Goal: Task Accomplishment & Management: Manage account settings

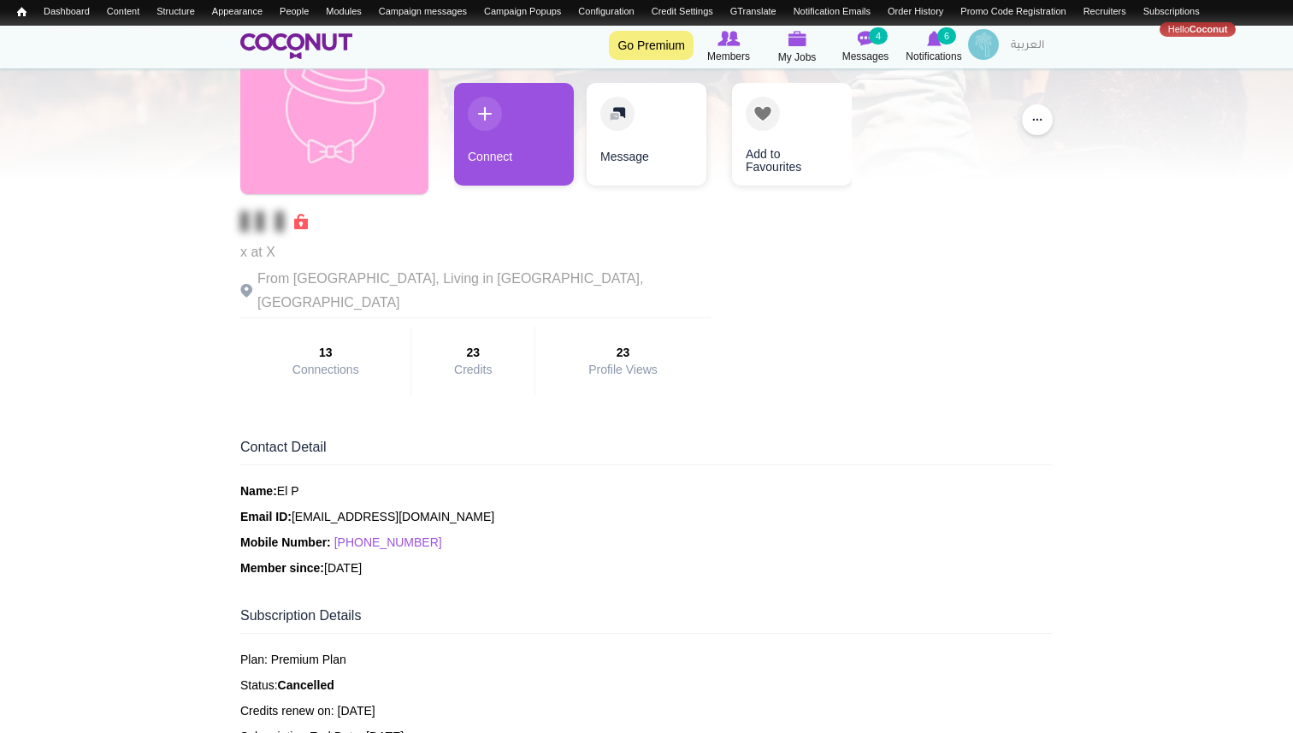
scroll to position [122, 0]
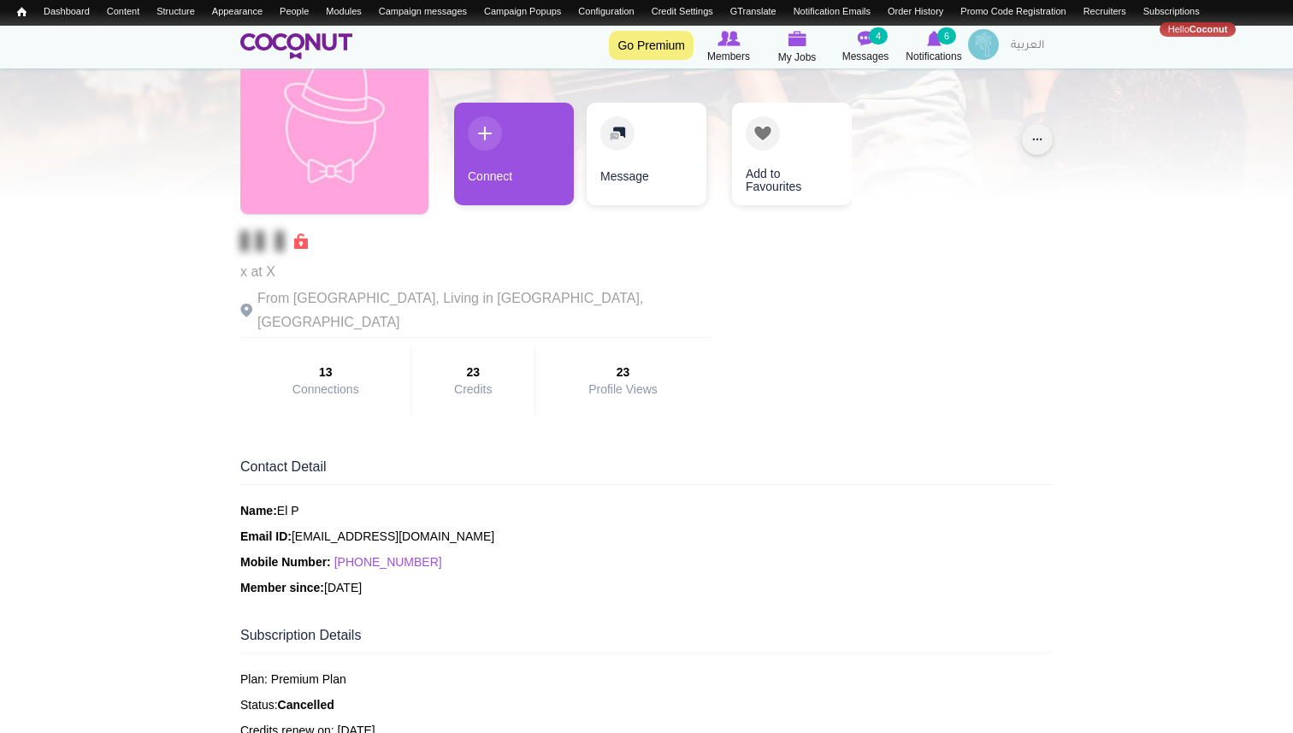
click at [1042, 141] on button "..." at bounding box center [1037, 139] width 31 height 31
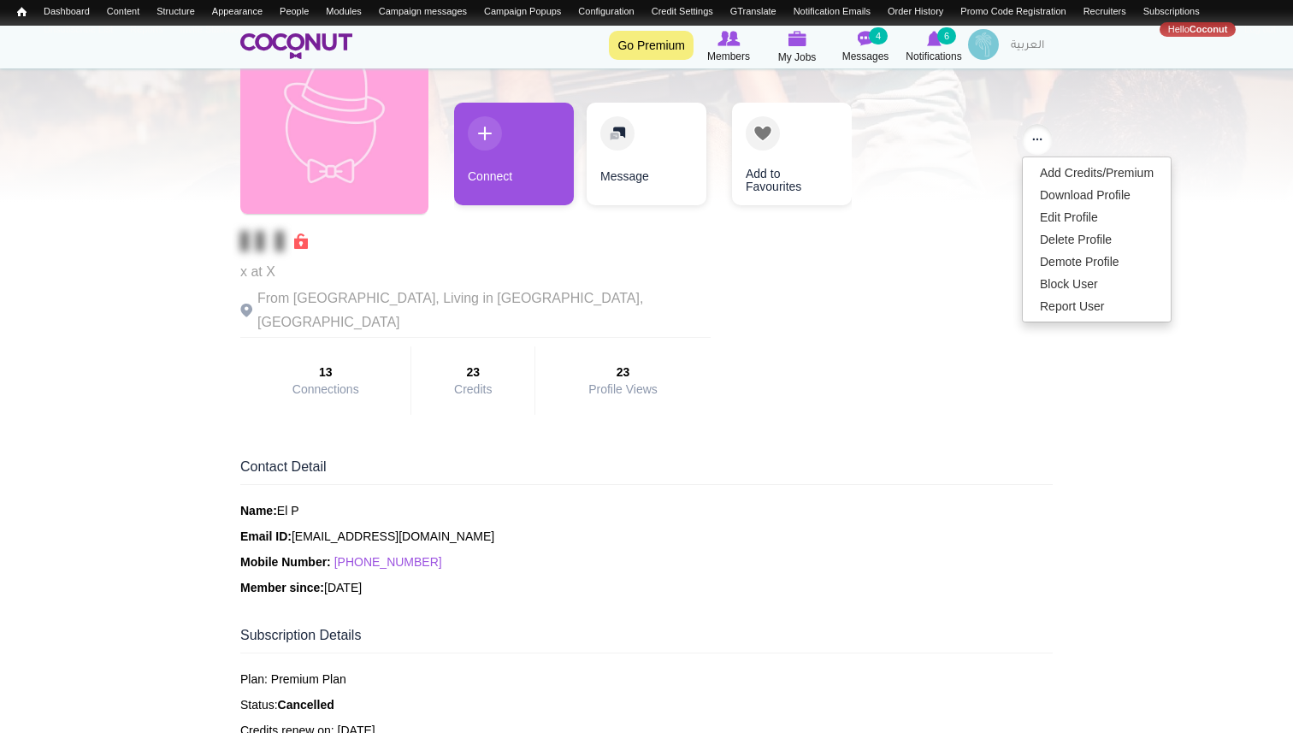
click at [867, 321] on div "3 hours ago x at X From United Kingdom, Living in London, United Kingdom 13 Con…" at bounding box center [646, 220] width 812 height 406
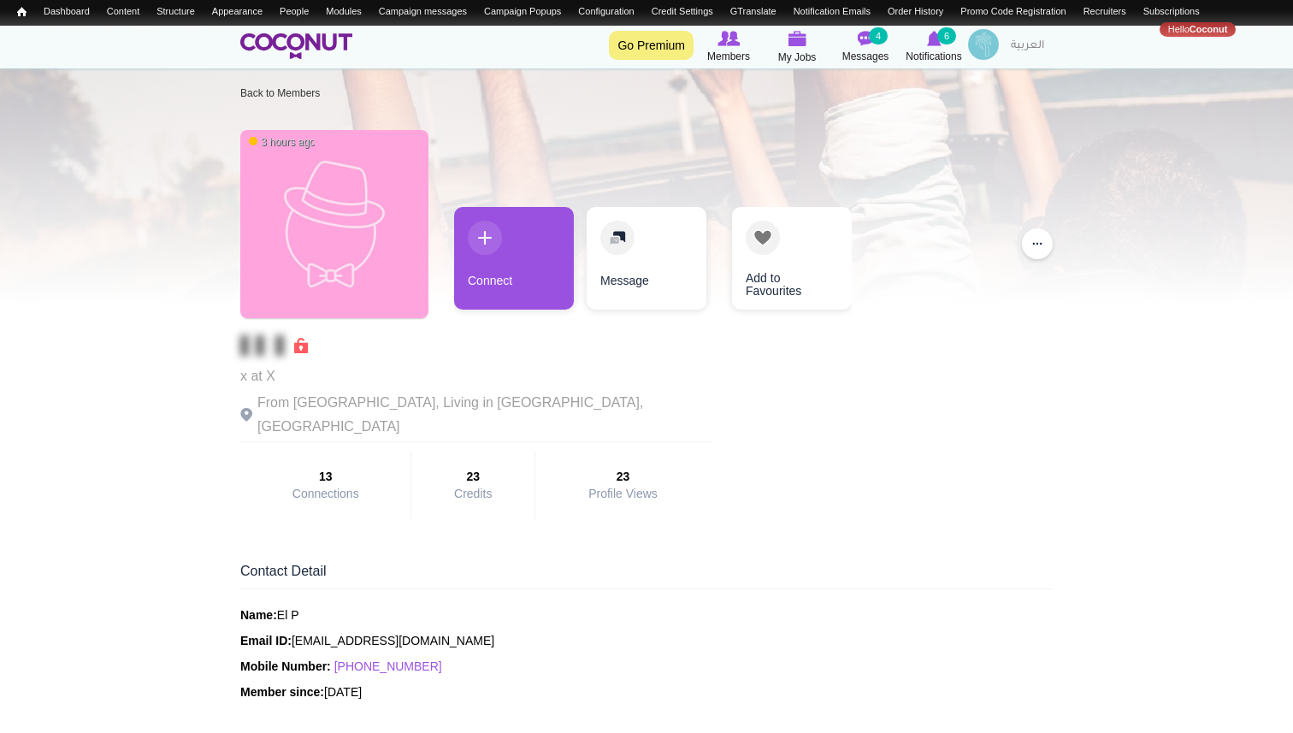
scroll to position [17, 0]
click at [1036, 249] on button "..." at bounding box center [1037, 244] width 31 height 31
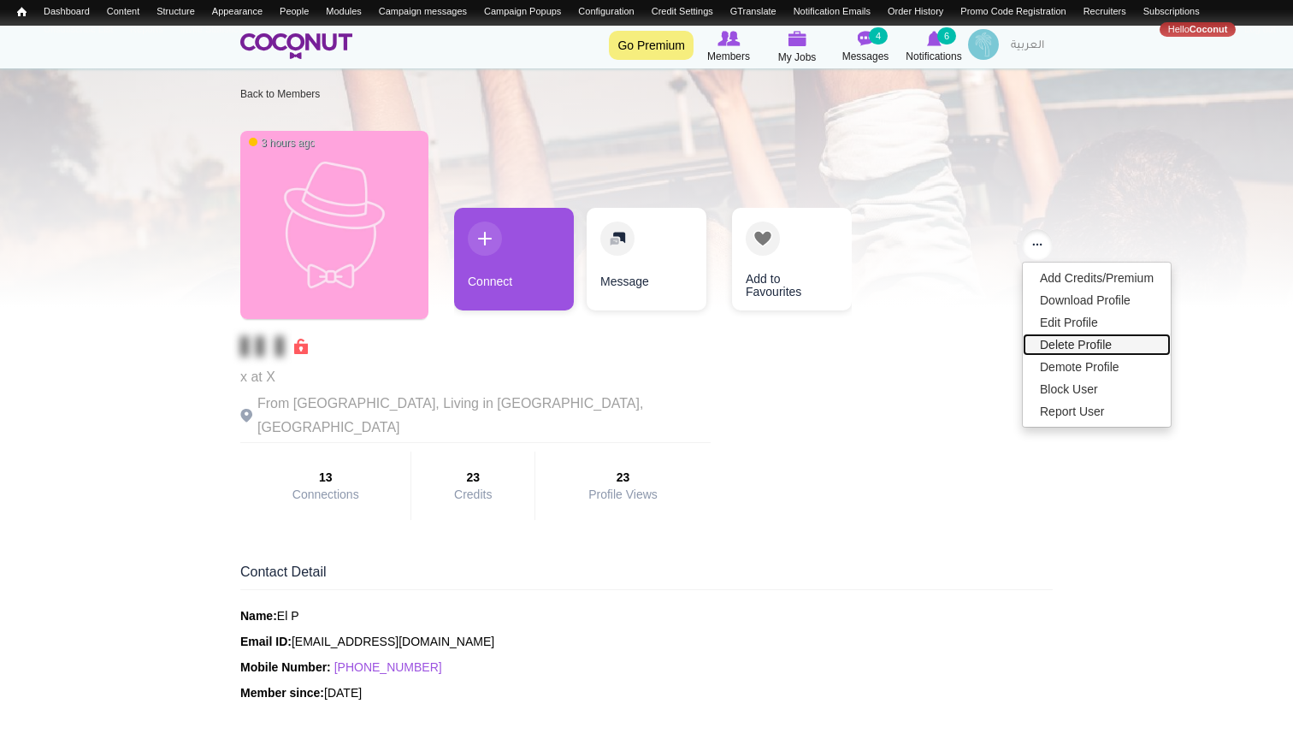
click at [1061, 343] on link "Delete Profile" at bounding box center [1097, 345] width 148 height 22
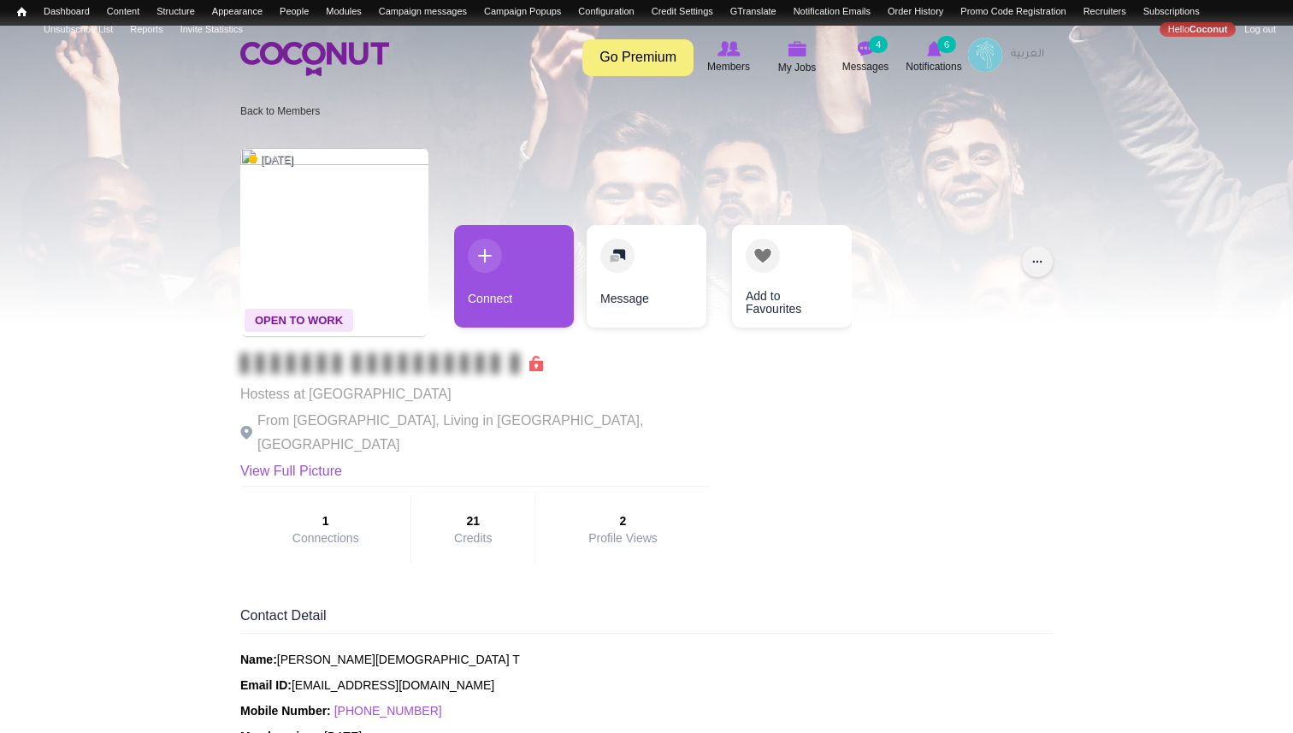
click at [1032, 262] on button "..." at bounding box center [1037, 261] width 31 height 31
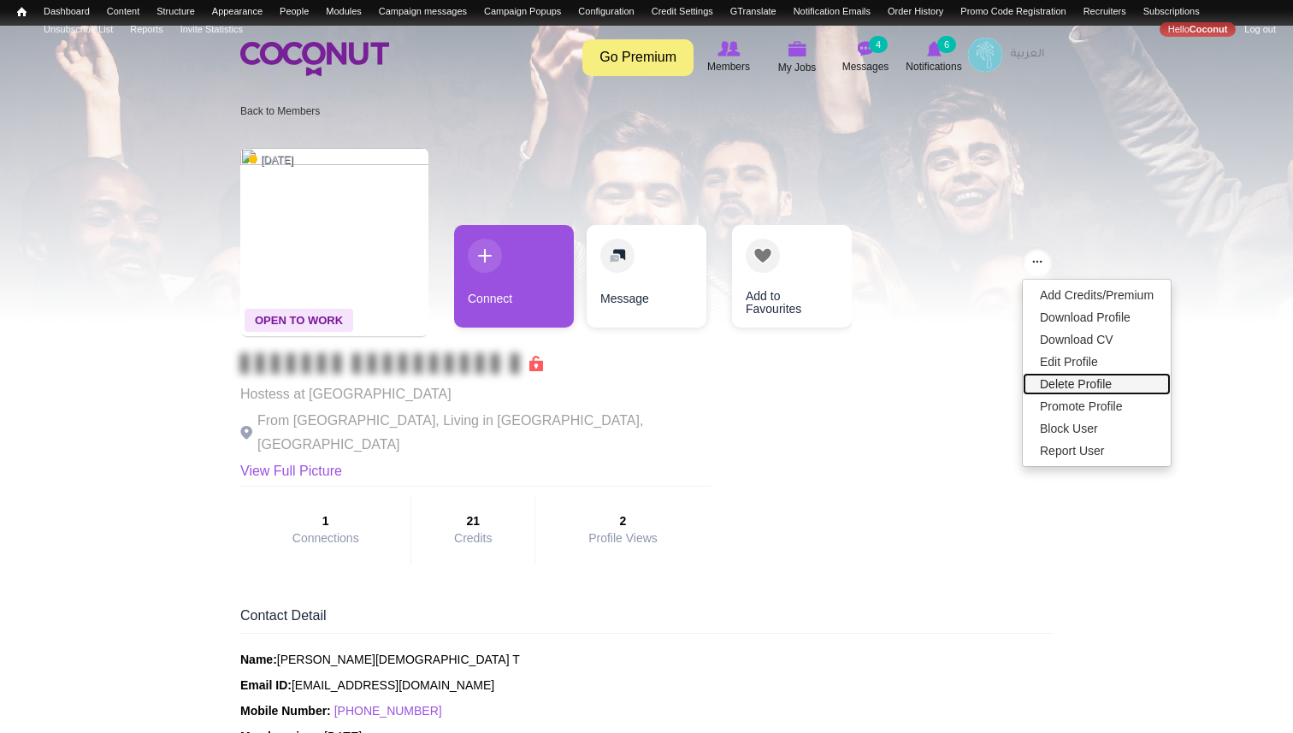
click at [1057, 384] on link "Delete Profile" at bounding box center [1097, 384] width 148 height 22
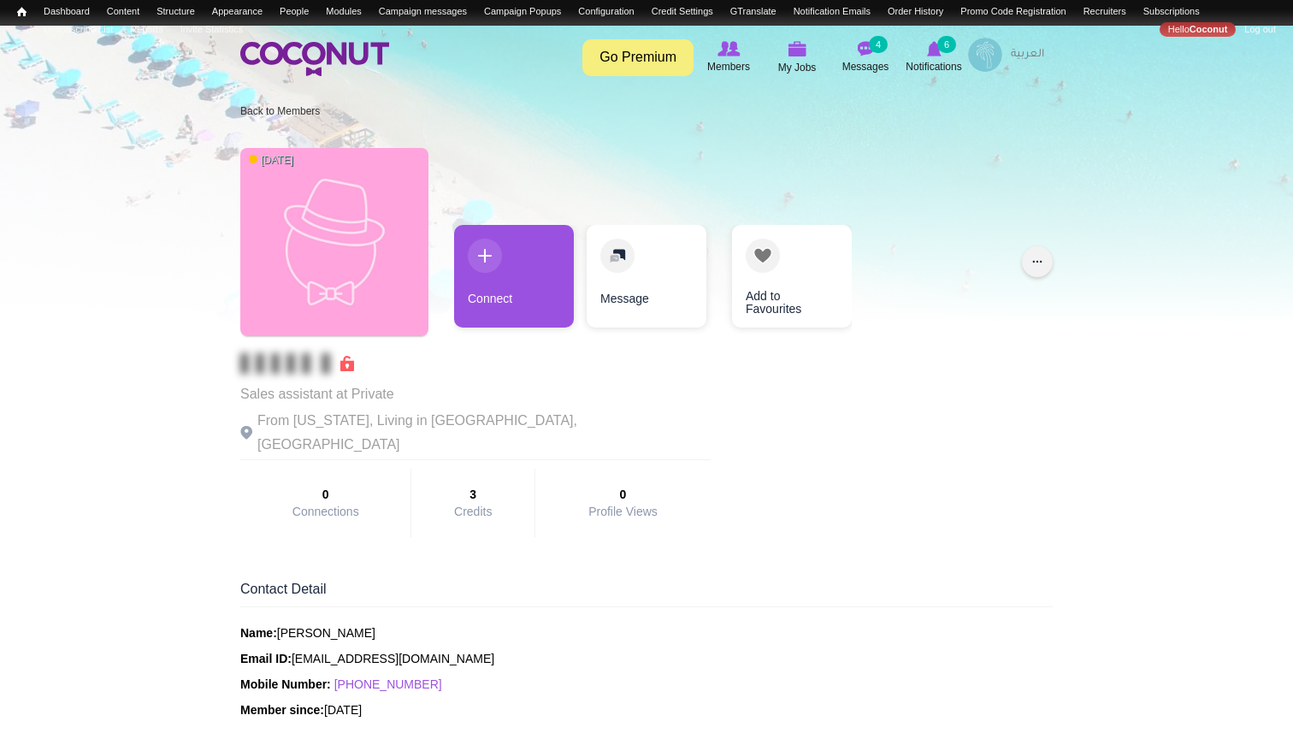
click at [1030, 262] on button "..." at bounding box center [1037, 261] width 31 height 31
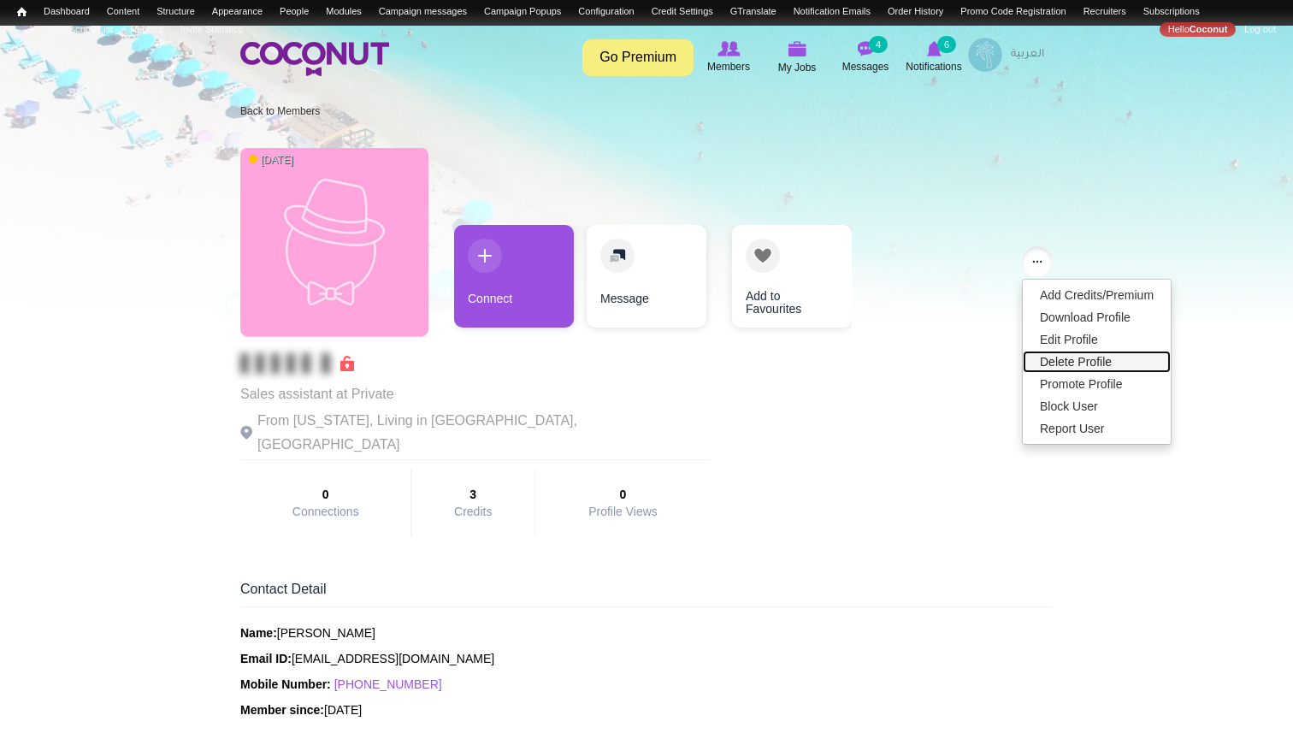
click at [1059, 363] on link "Delete Profile" at bounding box center [1097, 362] width 148 height 22
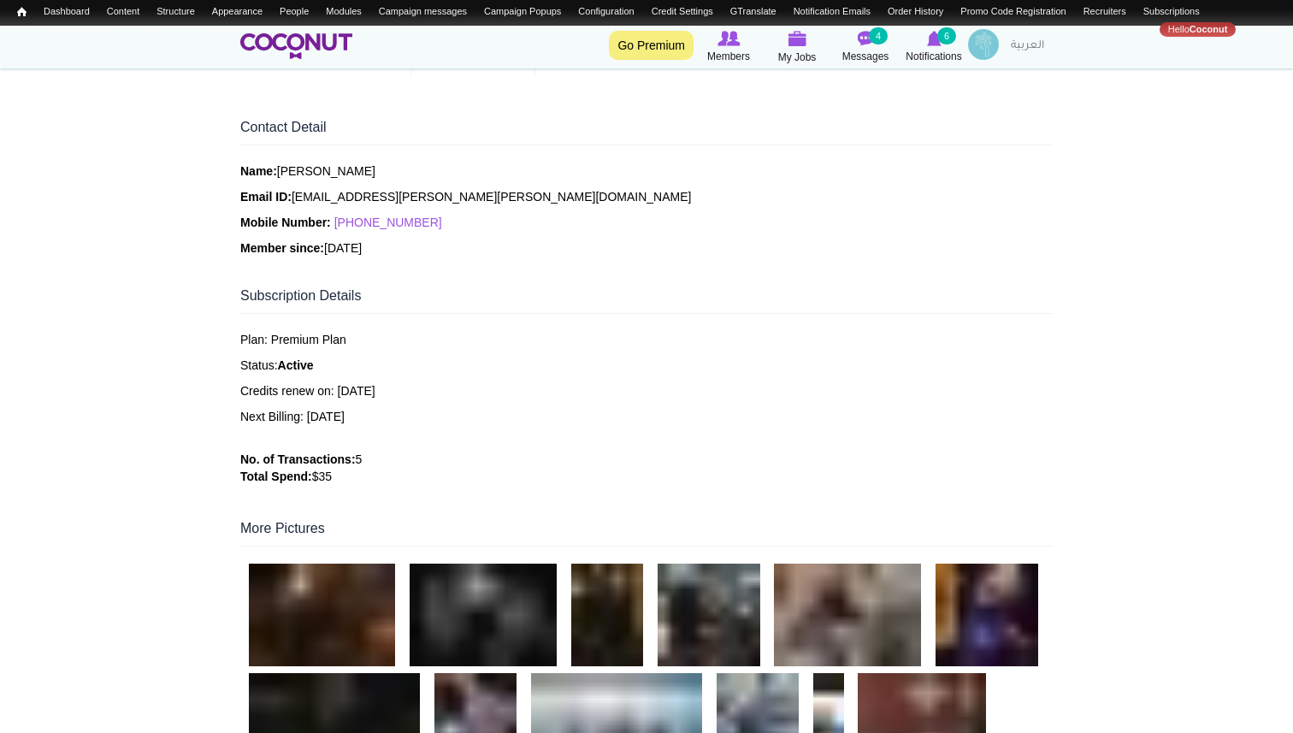
scroll to position [388, 0]
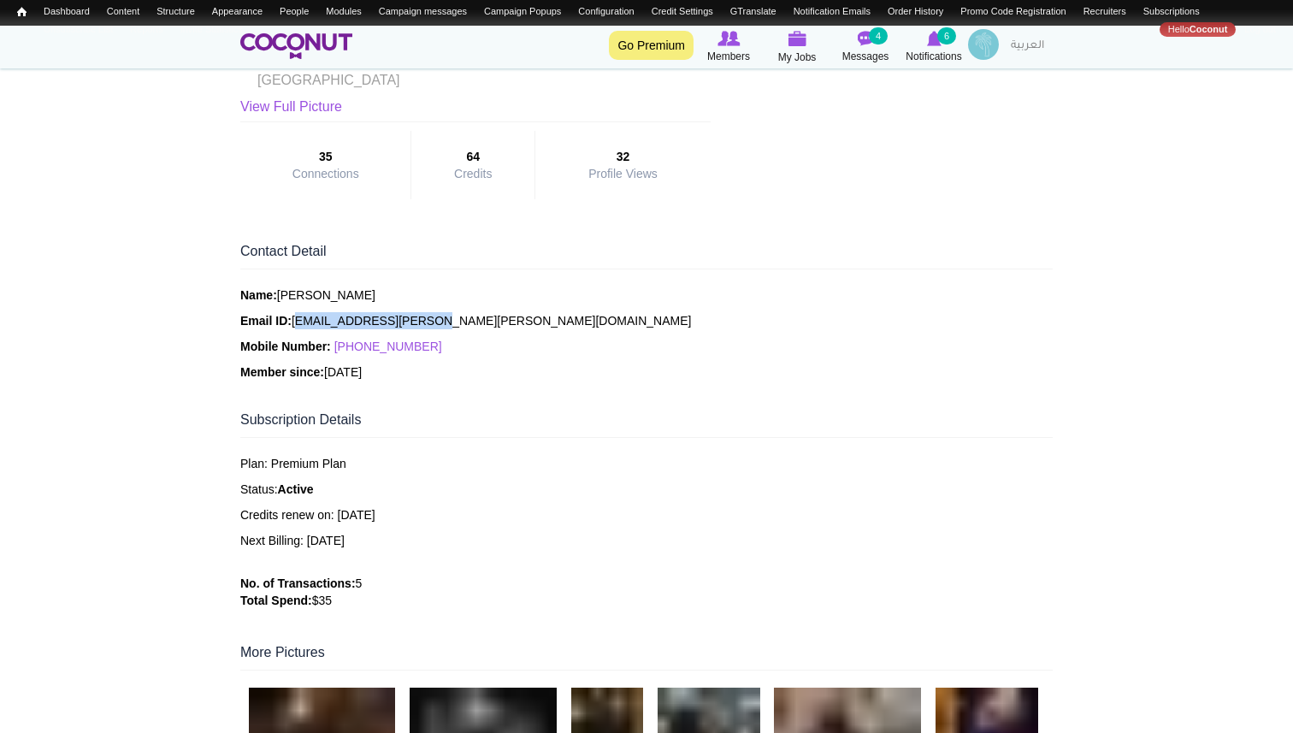
drag, startPoint x: 415, startPoint y: 275, endPoint x: 293, endPoint y: 273, distance: 121.5
click at [293, 312] on p "Email ID: loris.capone@alice.it" at bounding box center [646, 320] width 812 height 17
copy p "loris.capone@alice.it"
click at [436, 286] on p "Name: Loris Capone" at bounding box center [646, 294] width 812 height 17
drag, startPoint x: 422, startPoint y: 271, endPoint x: 294, endPoint y: 270, distance: 128.3
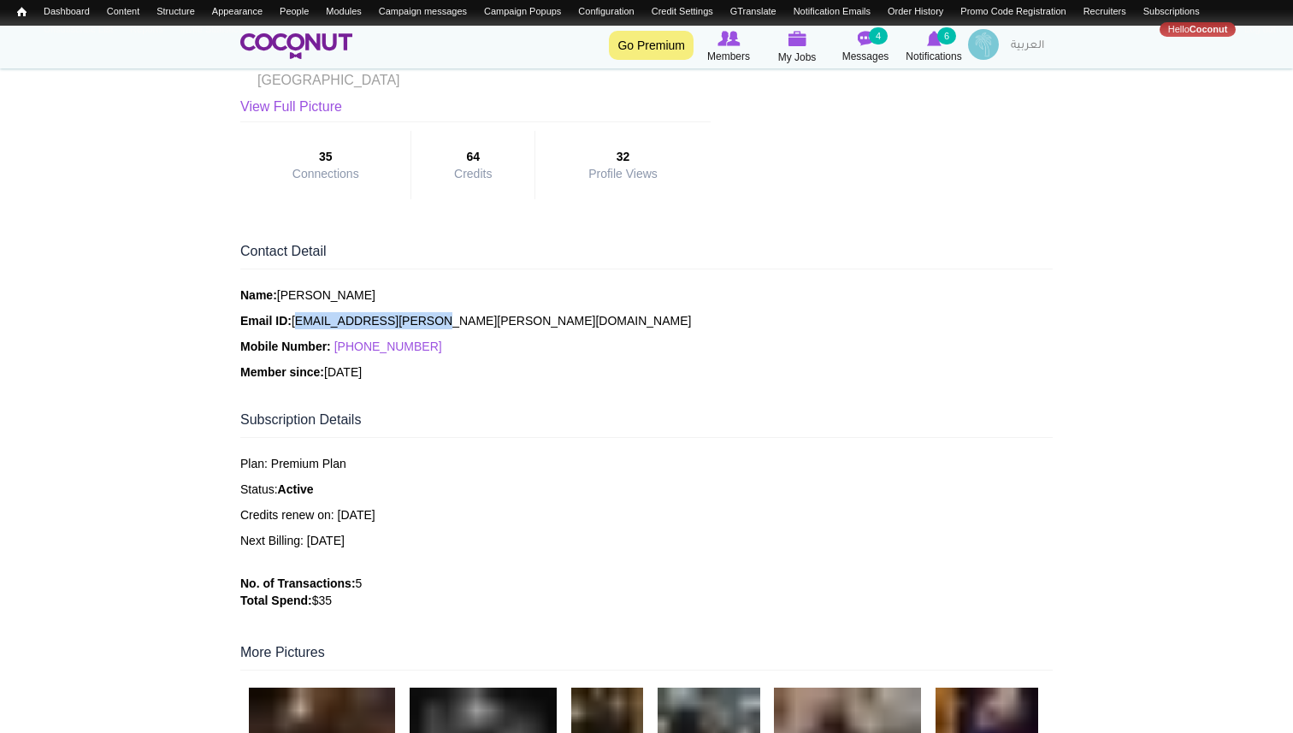
click at [294, 312] on p "Email ID: loris.capone@alice.it" at bounding box center [646, 320] width 812 height 17
copy p "loris.capone@alice.it"
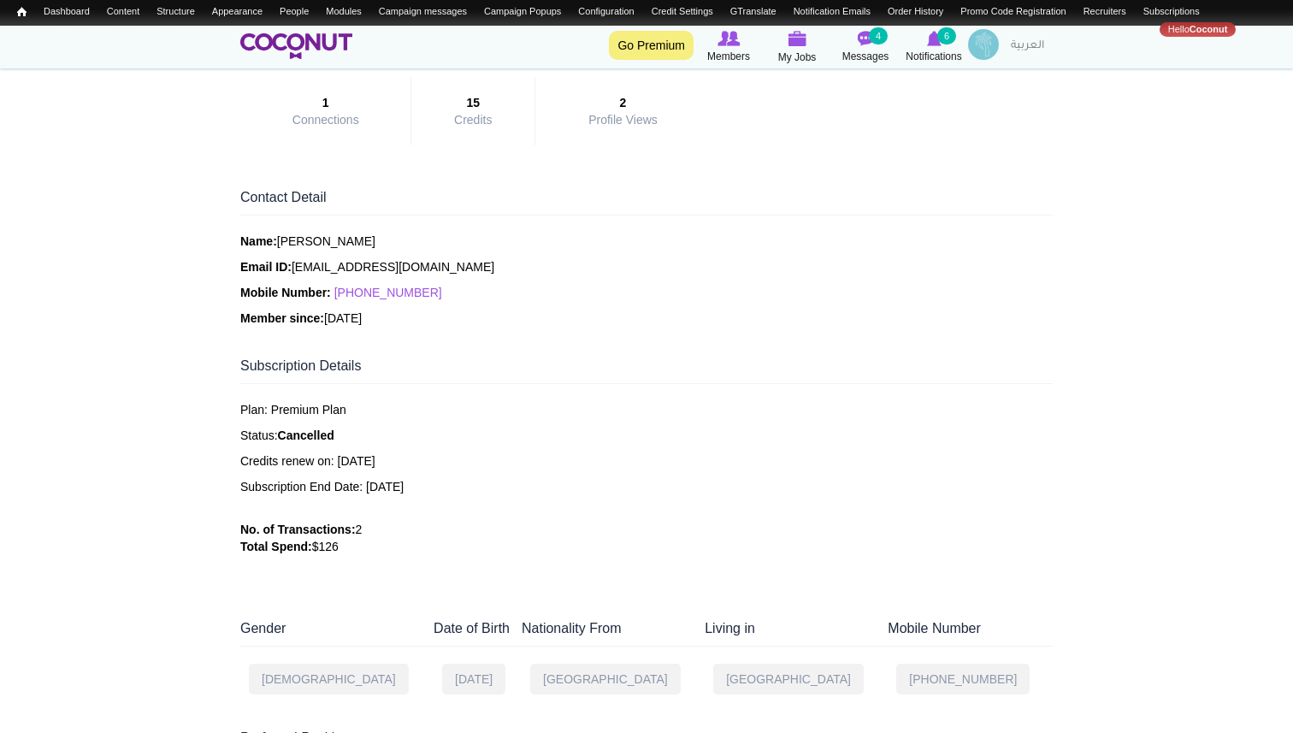
scroll to position [419, 0]
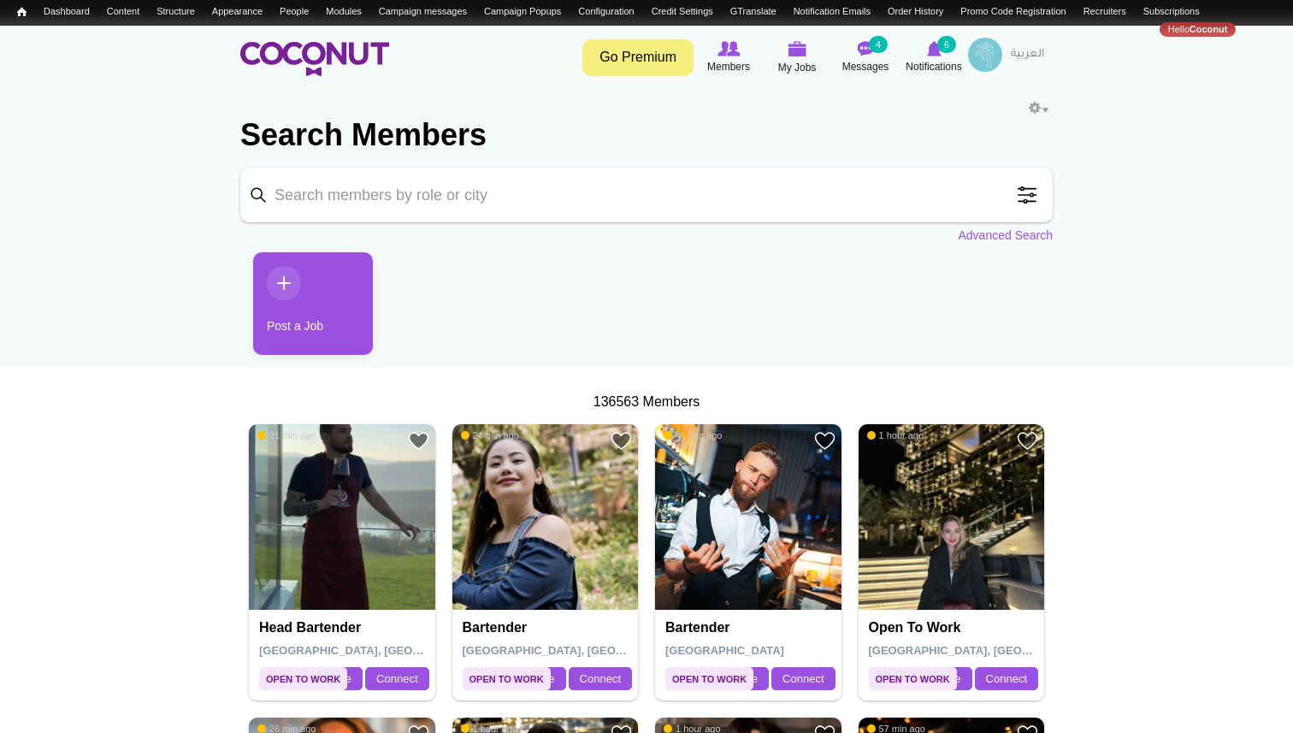
click at [453, 193] on input "Keyword" at bounding box center [646, 195] width 812 height 55
paste input "stefaniaviviani@gmail.com"
click at [370, 196] on input "stefaniaviviani@gmail.com" at bounding box center [646, 195] width 812 height 55
type input "stefaniaviviani"
click button "Search" at bounding box center [0, 0] width 0 height 0
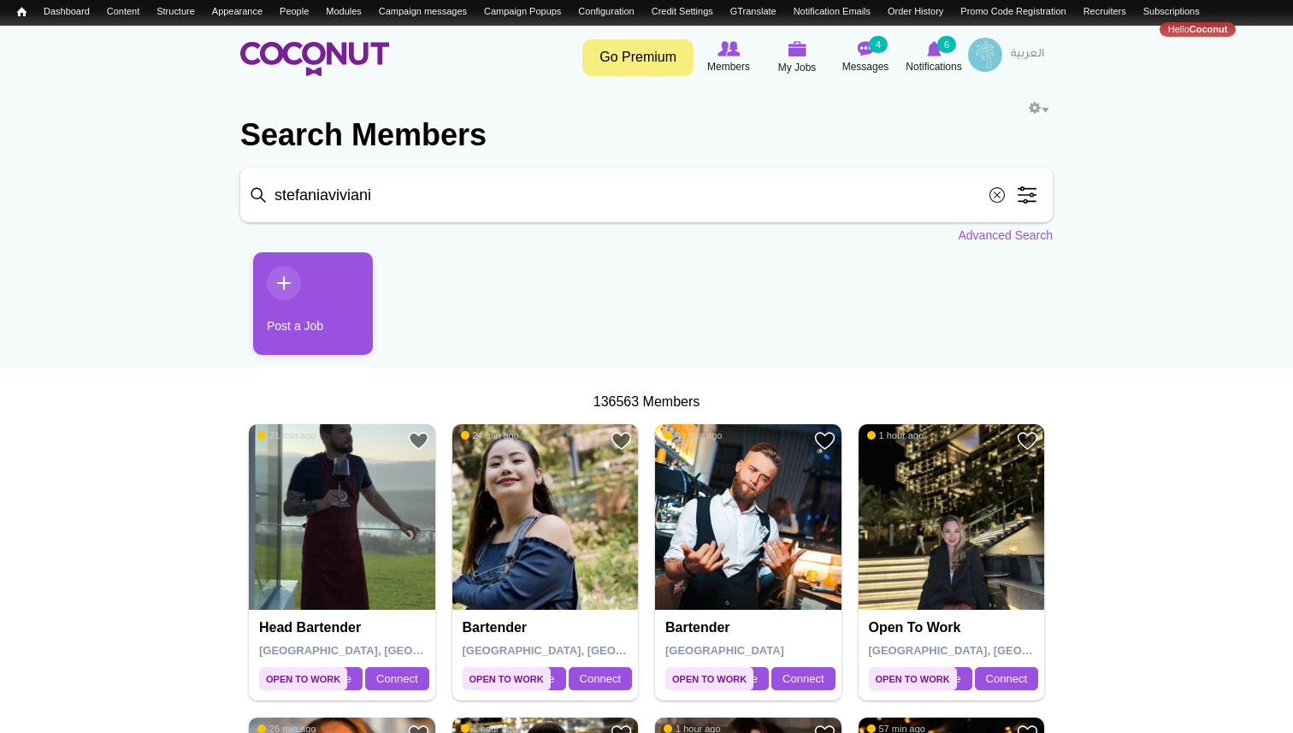
click at [946, 186] on input "stefaniaviviani" at bounding box center [646, 195] width 812 height 55
click button "Search" at bounding box center [0, 0] width 0 height 0
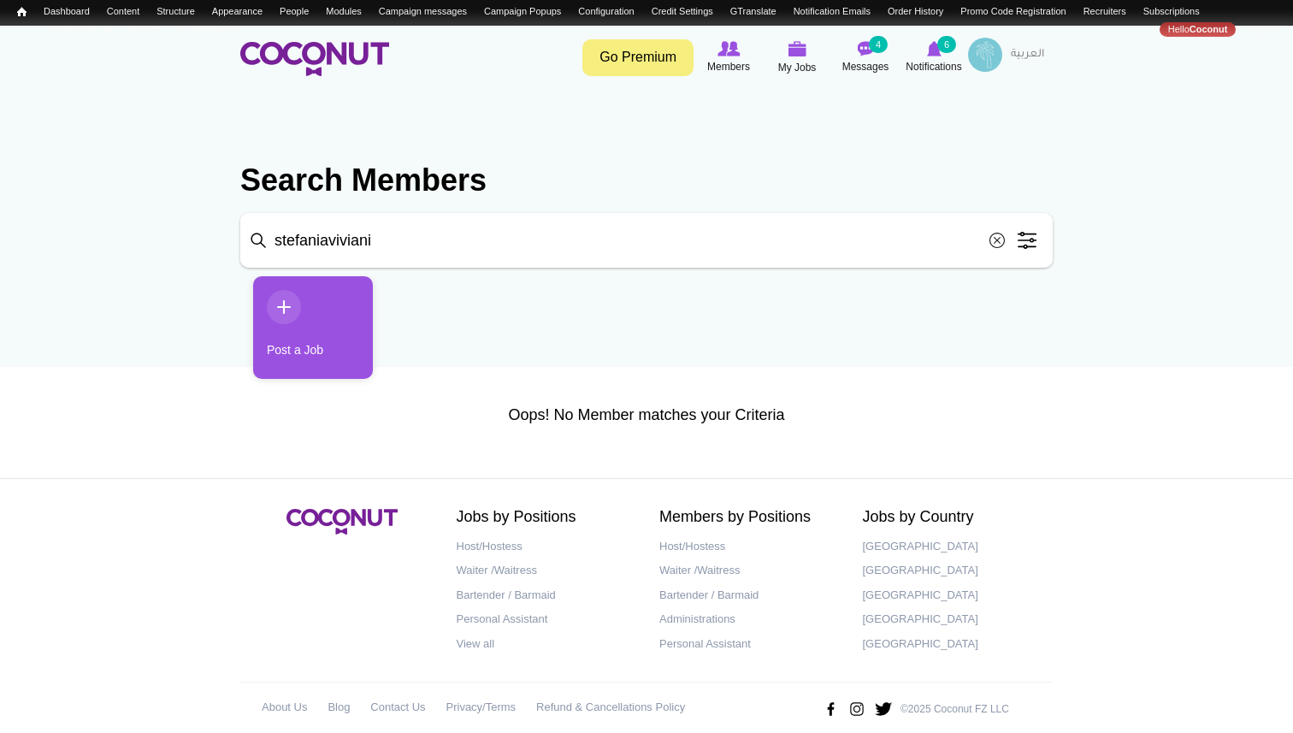
click at [329, 239] on input "stefaniaviviani" at bounding box center [646, 240] width 812 height 55
type input "[PERSON_NAME]"
click button "Search" at bounding box center [0, 0] width 0 height 0
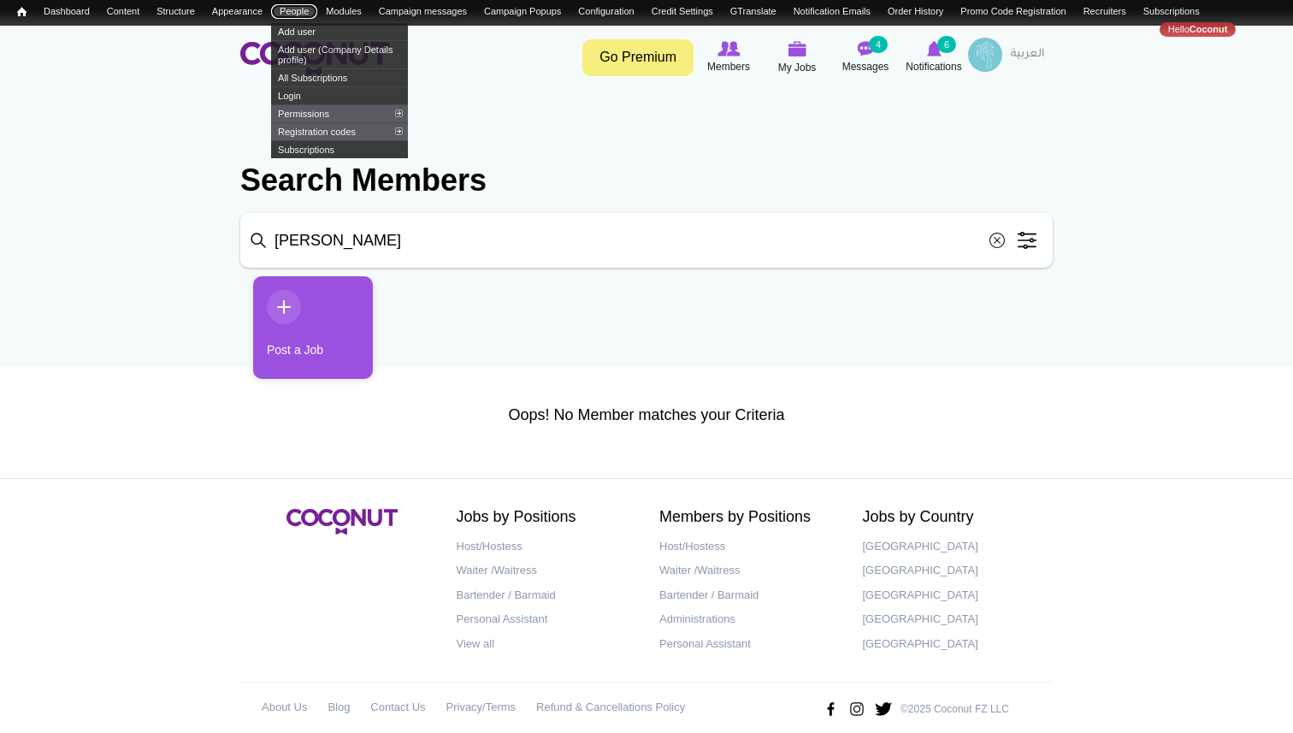
click at [311, 7] on link "People" at bounding box center [294, 11] width 46 height 15
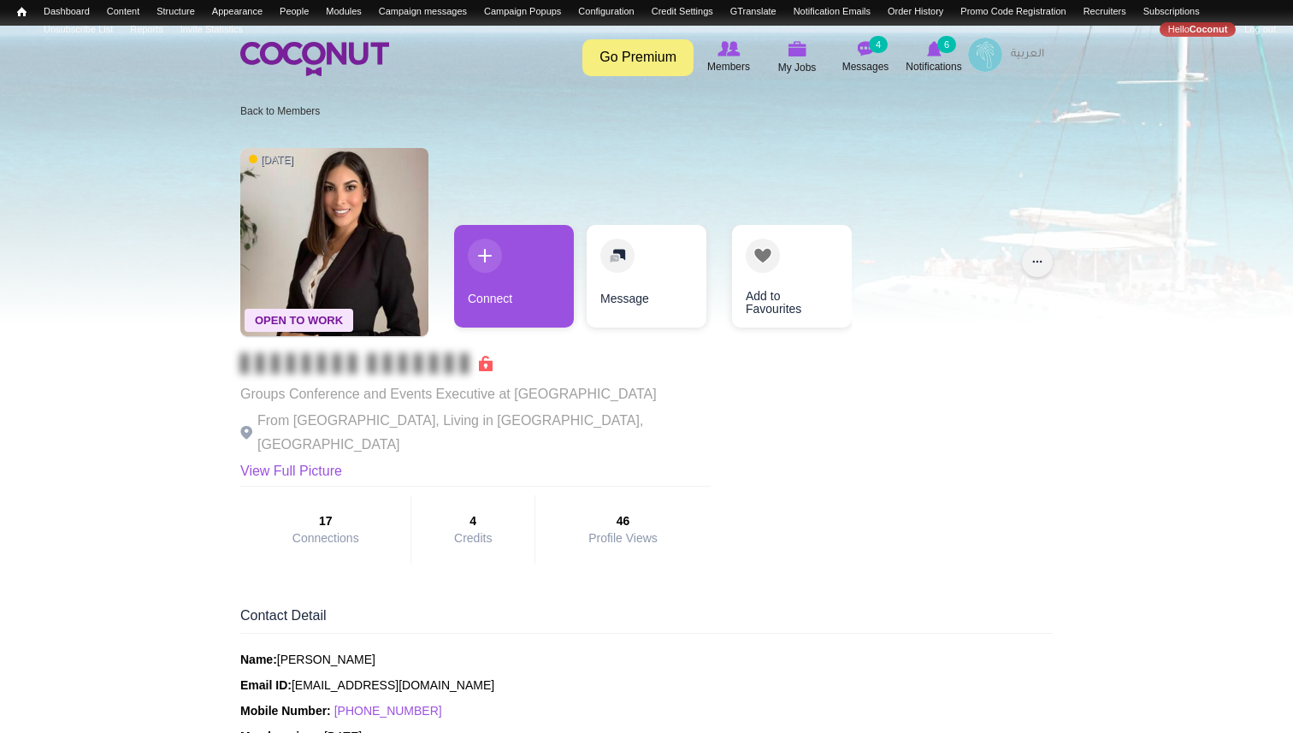
click at [1033, 264] on button "..." at bounding box center [1037, 261] width 31 height 31
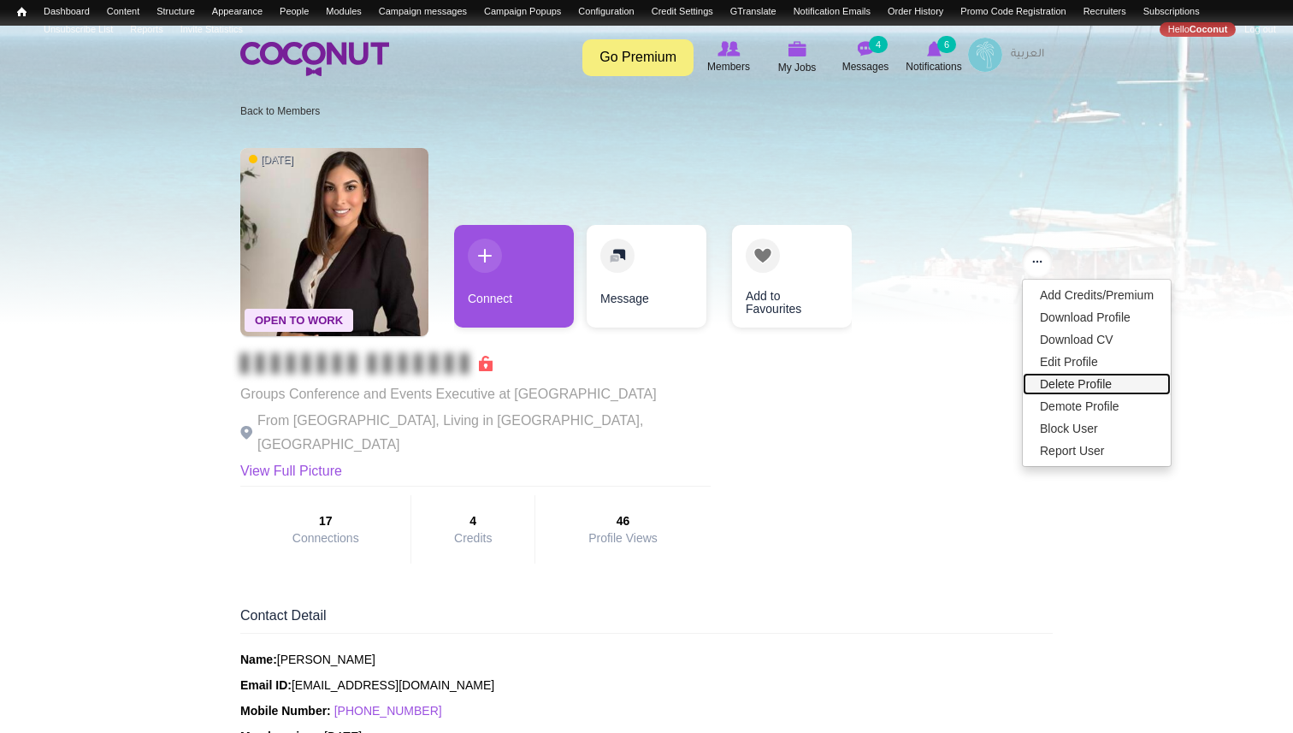
click at [1056, 382] on link "Delete Profile" at bounding box center [1097, 384] width 148 height 22
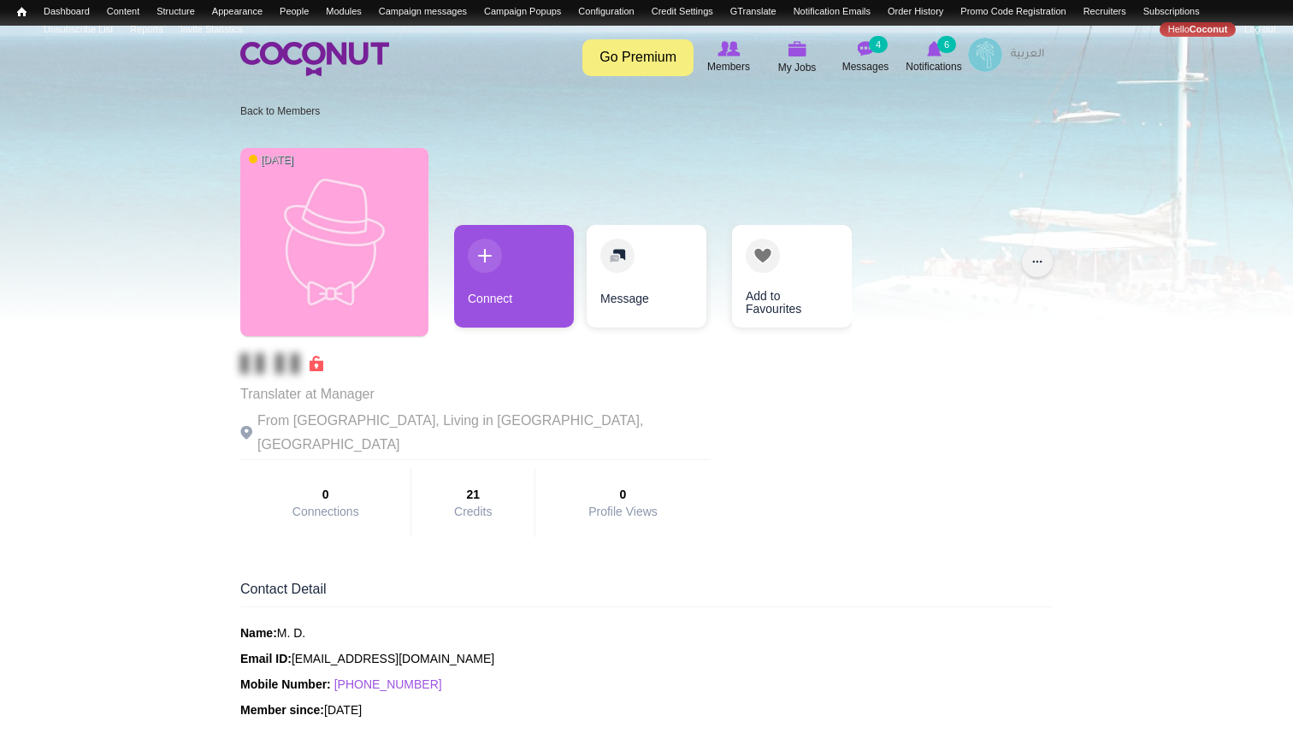
click at [1044, 267] on button "..." at bounding box center [1037, 261] width 31 height 31
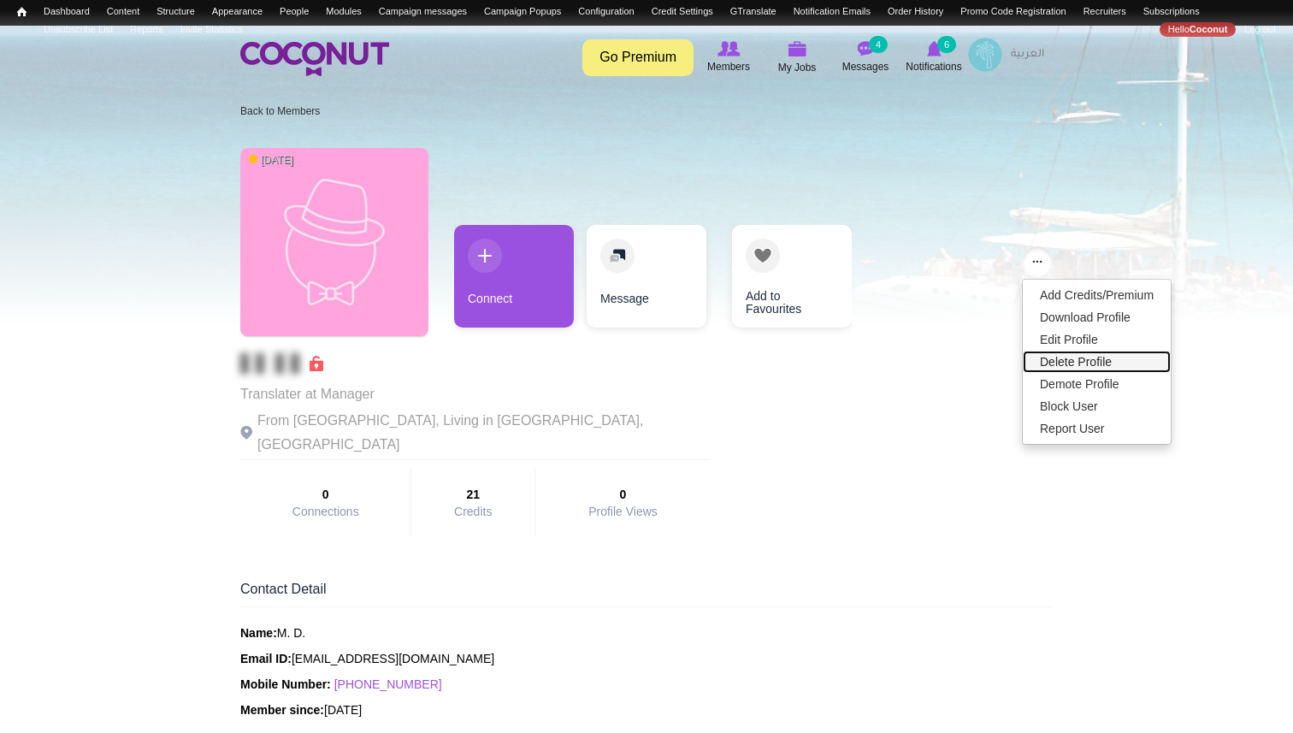
click at [1077, 359] on link "Delete Profile" at bounding box center [1097, 362] width 148 height 22
